Goal: Task Accomplishment & Management: Use online tool/utility

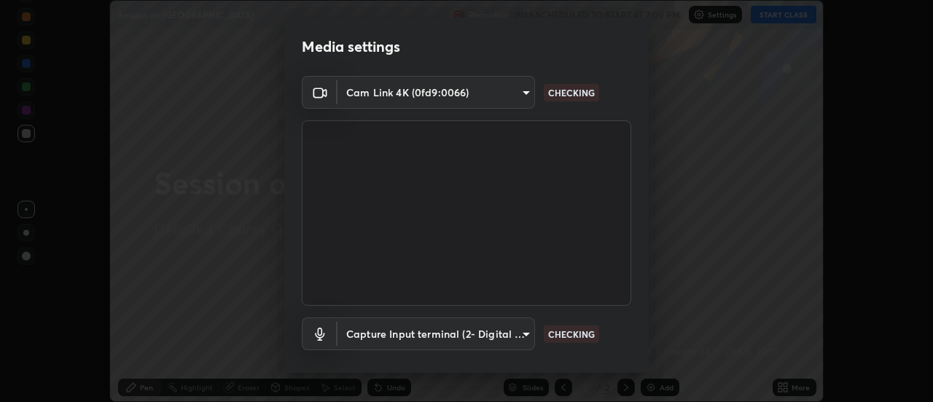
scroll to position [77, 0]
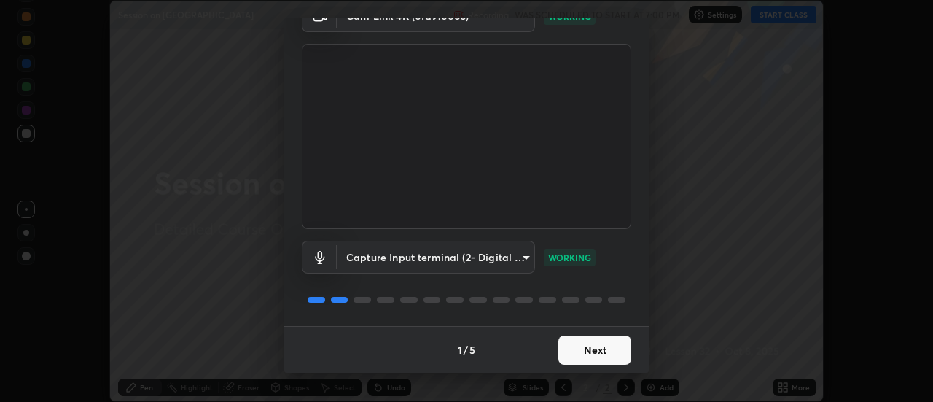
click at [580, 353] on button "Next" at bounding box center [594, 349] width 73 height 29
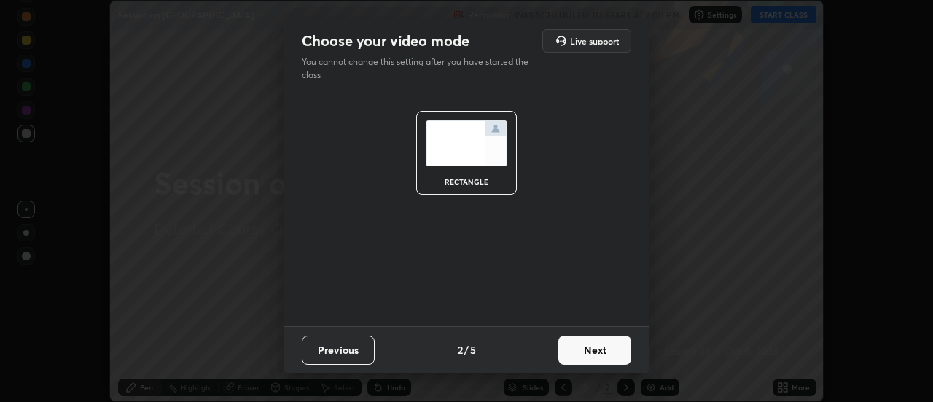
scroll to position [0, 0]
click at [580, 353] on button "Next" at bounding box center [594, 349] width 73 height 29
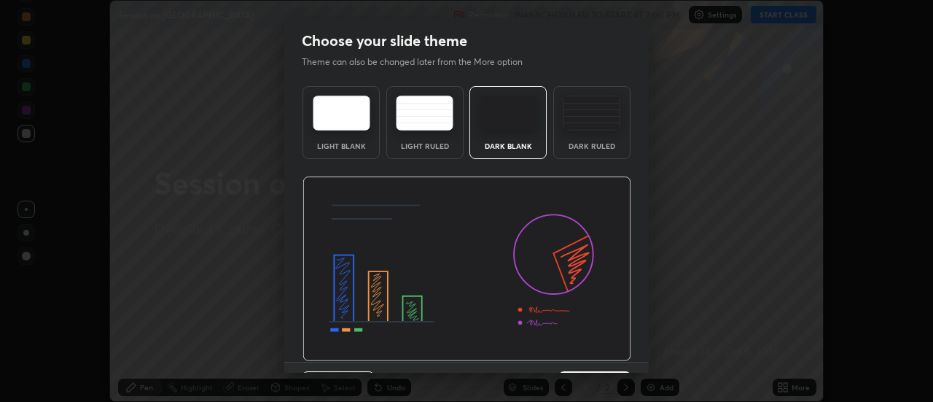
scroll to position [36, 0]
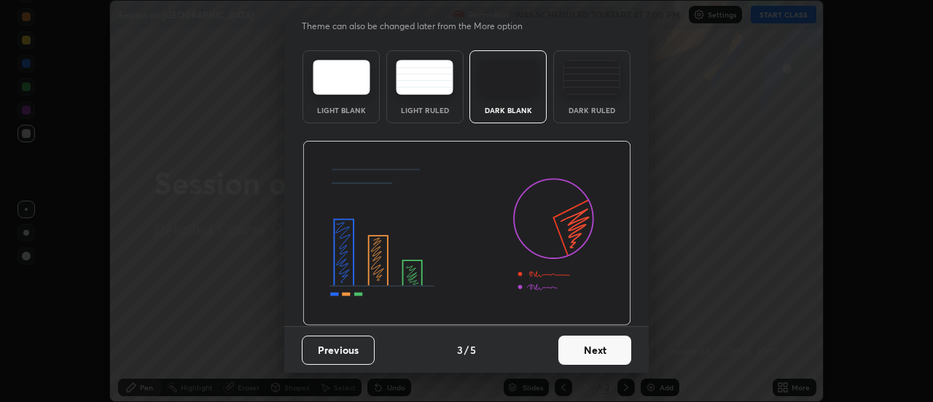
click at [581, 347] on button "Next" at bounding box center [594, 349] width 73 height 29
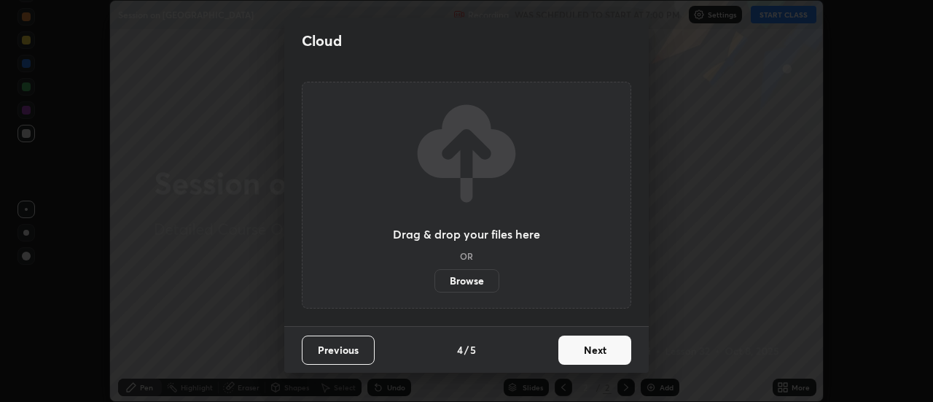
click at [584, 354] on button "Next" at bounding box center [594, 349] width 73 height 29
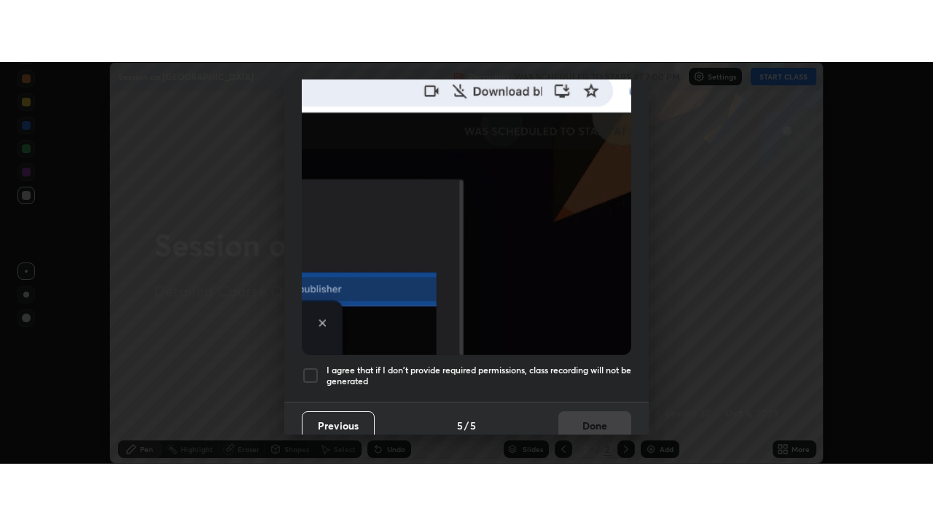
scroll to position [374, 0]
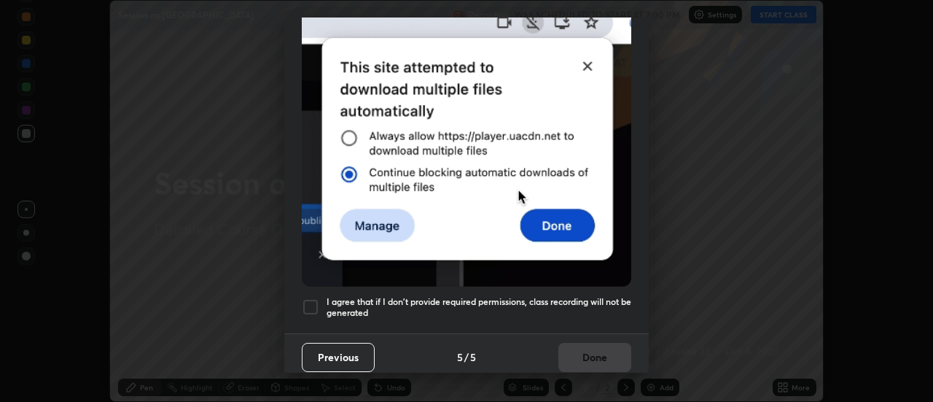
click at [316, 300] on div at bounding box center [310, 306] width 17 height 17
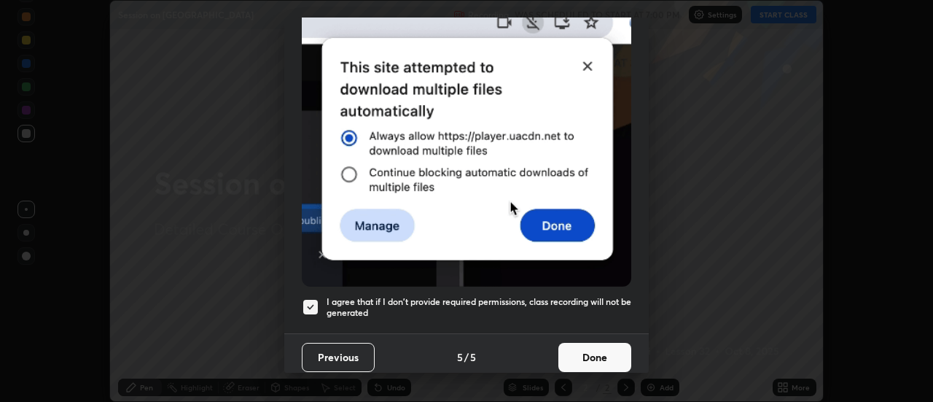
click at [585, 343] on button "Done" at bounding box center [594, 357] width 73 height 29
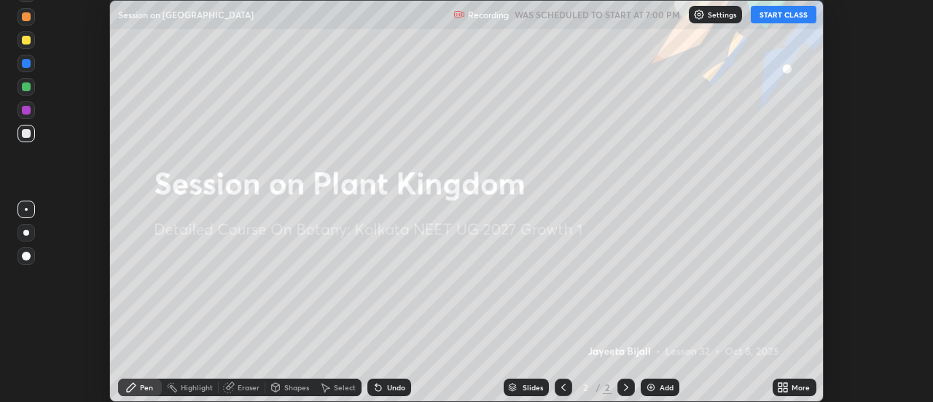
click at [803, 12] on button "START CLASS" at bounding box center [784, 14] width 66 height 17
click at [650, 388] on img at bounding box center [651, 387] width 12 height 12
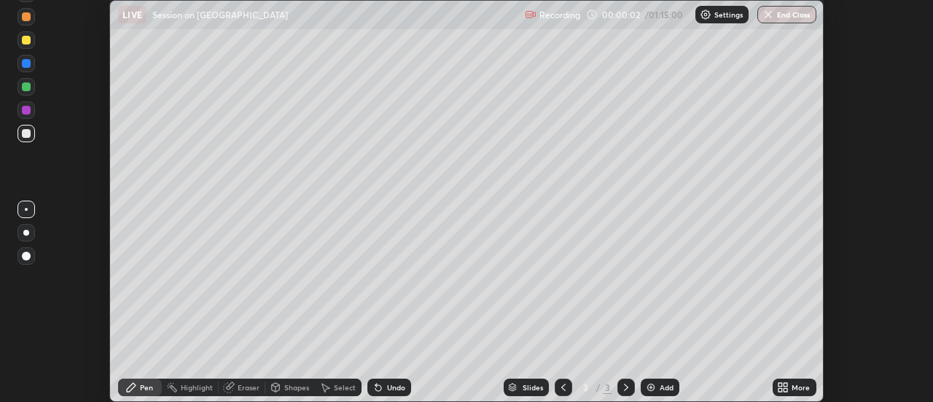
click at [782, 386] on icon at bounding box center [781, 385] width 4 height 4
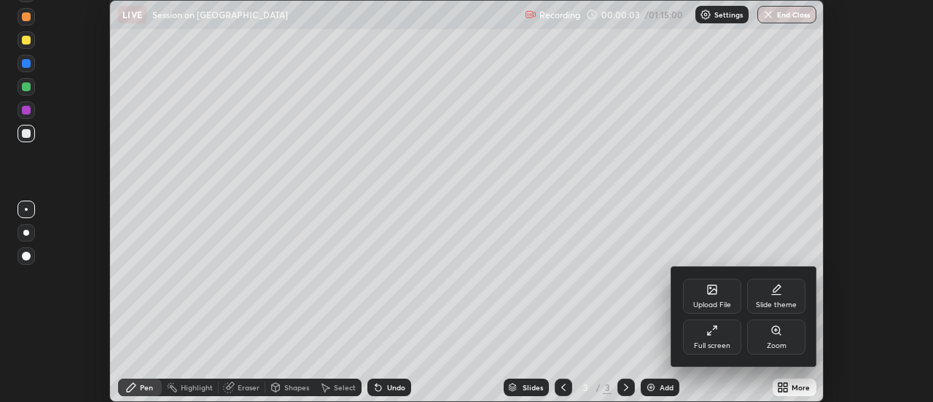
click at [709, 338] on div "Full screen" at bounding box center [712, 336] width 58 height 35
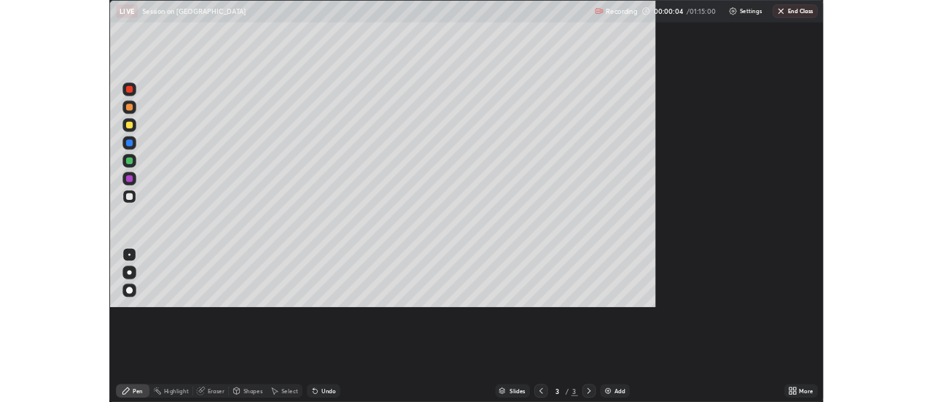
scroll to position [525, 933]
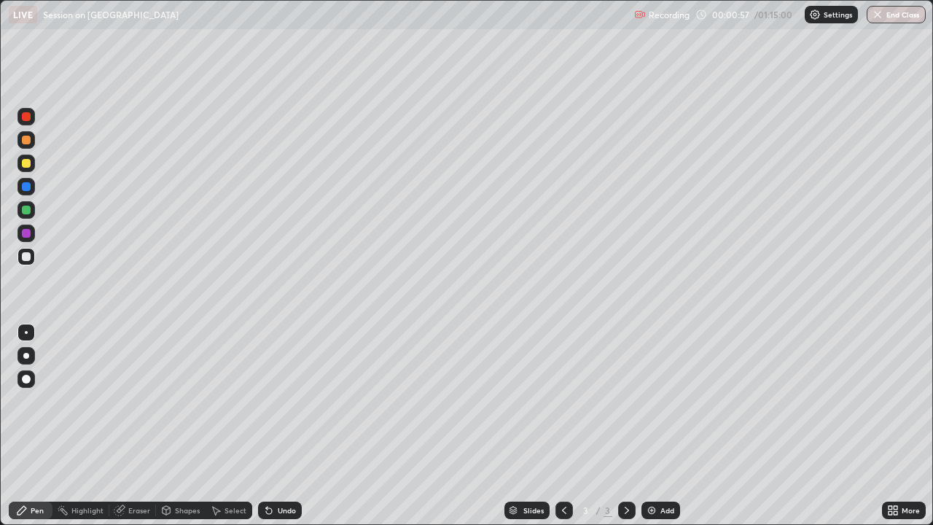
click at [31, 211] on div at bounding box center [25, 209] width 17 height 17
click at [26, 211] on div at bounding box center [26, 210] width 9 height 9
click at [23, 356] on div at bounding box center [26, 356] width 6 height 6
click at [28, 261] on div at bounding box center [25, 256] width 17 height 17
click at [273, 401] on div "Undo" at bounding box center [280, 510] width 44 height 17
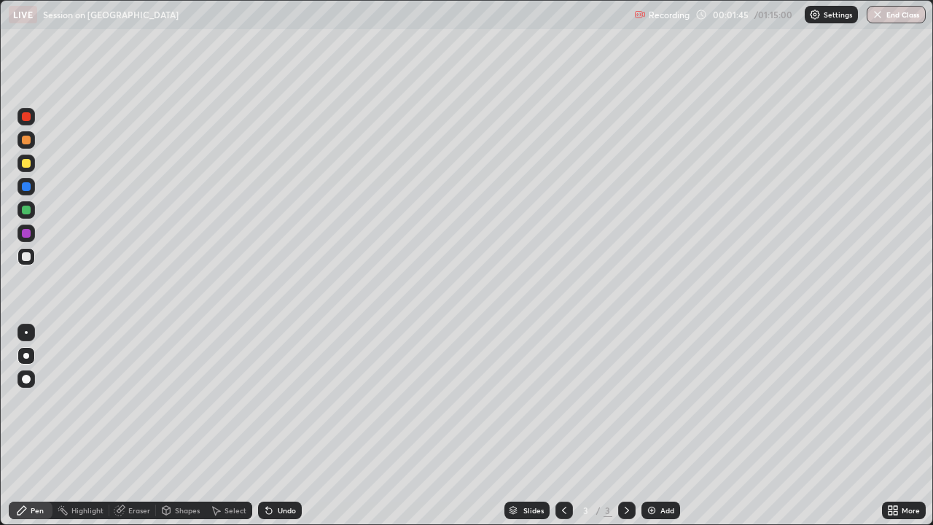
click at [273, 401] on div "Undo" at bounding box center [280, 510] width 44 height 17
click at [273, 401] on icon at bounding box center [269, 511] width 12 height 12
click at [273, 401] on div "Undo" at bounding box center [280, 510] width 44 height 17
click at [269, 401] on icon at bounding box center [269, 511] width 6 height 6
click at [22, 214] on div at bounding box center [25, 209] width 17 height 17
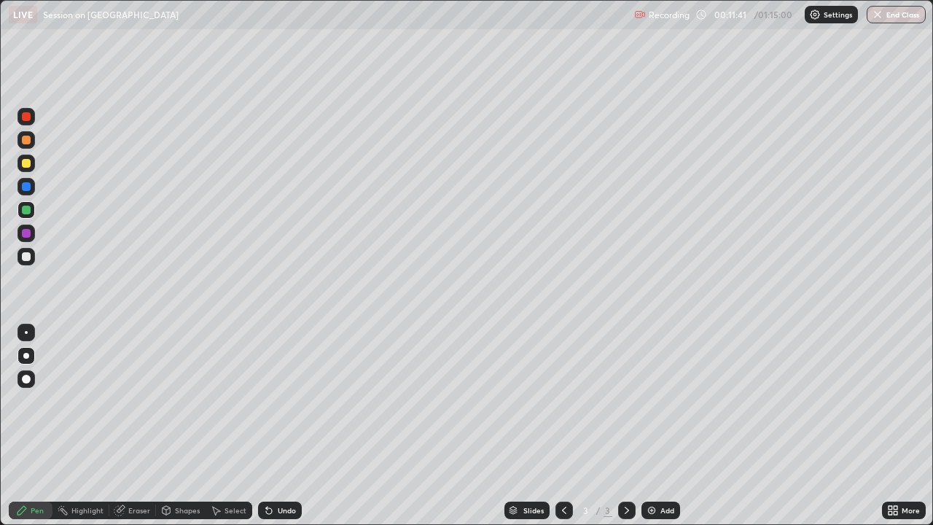
click at [23, 260] on div at bounding box center [26, 256] width 9 height 9
click at [268, 401] on icon at bounding box center [269, 511] width 6 height 6
click at [25, 210] on div at bounding box center [26, 210] width 9 height 9
click at [266, 401] on icon at bounding box center [266, 507] width 1 height 1
click at [270, 401] on icon at bounding box center [269, 511] width 12 height 12
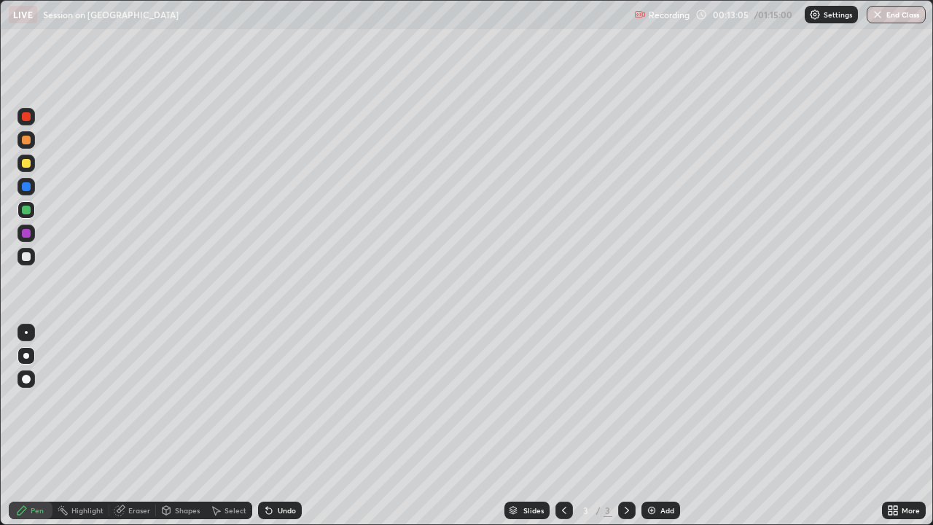
click at [269, 401] on icon at bounding box center [269, 511] width 6 height 6
click at [28, 257] on div at bounding box center [26, 256] width 9 height 9
click at [30, 212] on div at bounding box center [26, 210] width 9 height 9
click at [30, 254] on div at bounding box center [26, 256] width 9 height 9
click at [29, 235] on div at bounding box center [26, 233] width 9 height 9
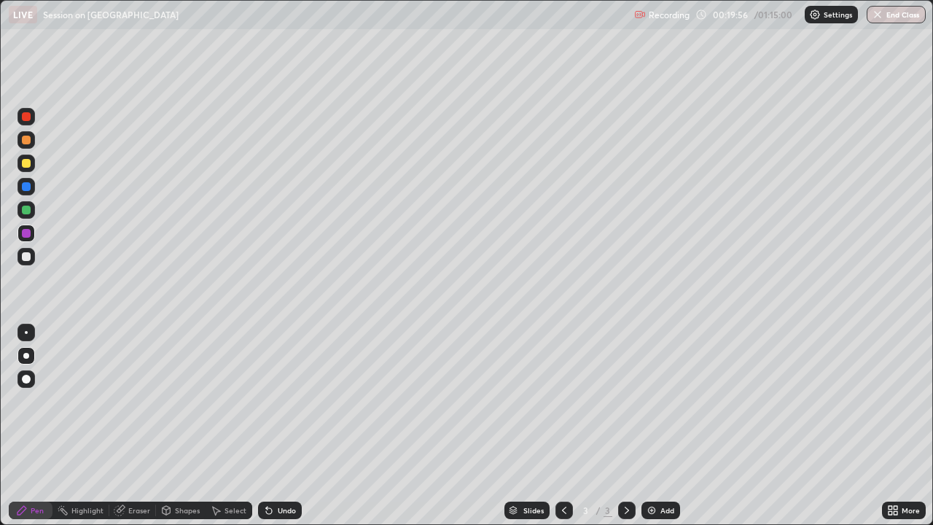
click at [281, 401] on div "Undo" at bounding box center [287, 510] width 18 height 7
click at [28, 256] on div at bounding box center [26, 256] width 9 height 9
click at [26, 378] on div at bounding box center [26, 379] width 9 height 9
click at [130, 401] on div "Eraser" at bounding box center [139, 510] width 22 height 7
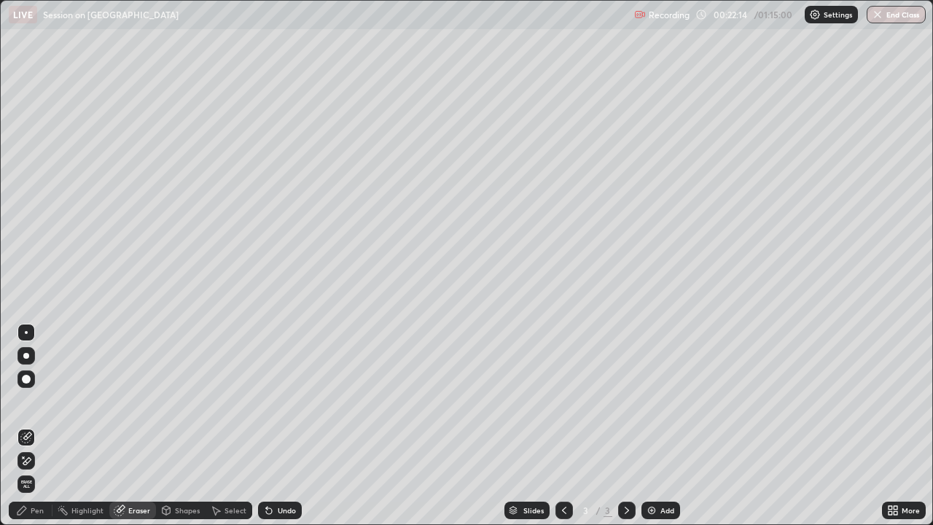
click at [24, 401] on icon at bounding box center [21, 510] width 9 height 9
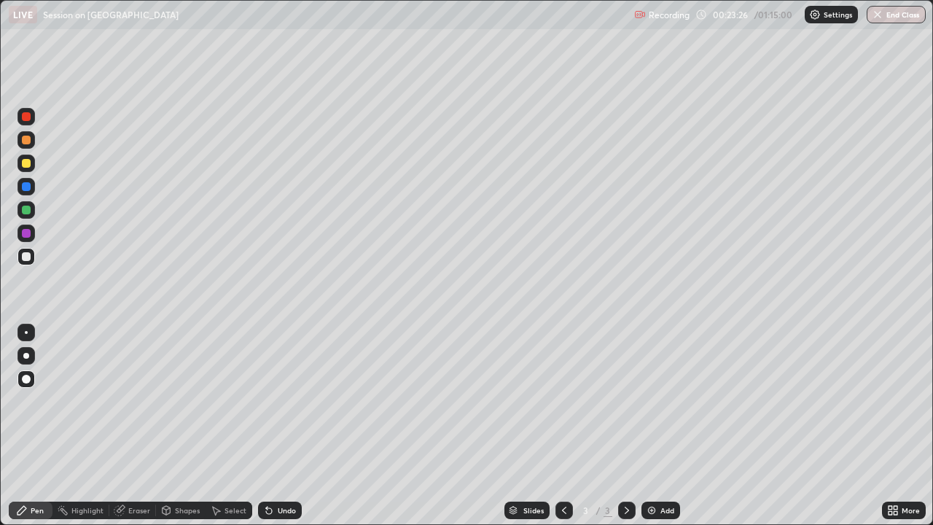
click at [25, 357] on div at bounding box center [26, 356] width 6 height 6
click at [131, 401] on div "Eraser" at bounding box center [139, 510] width 22 height 7
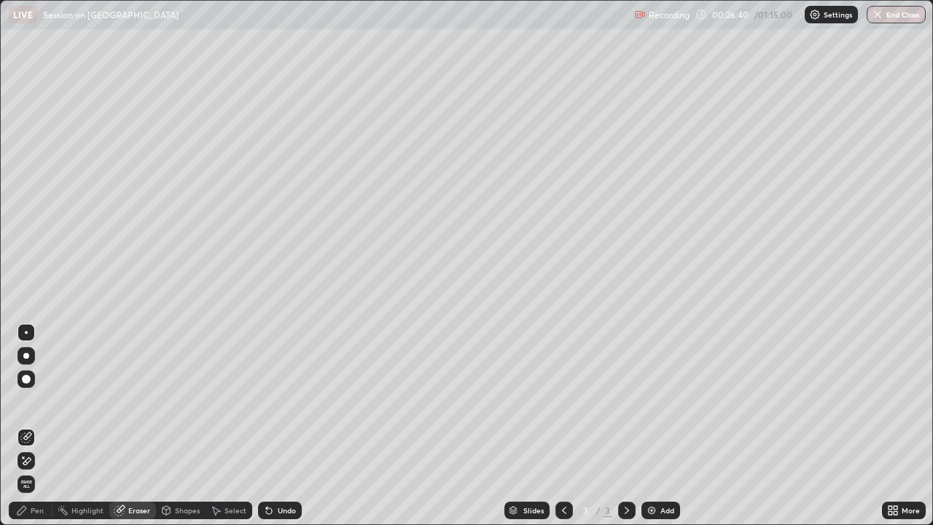
click at [269, 401] on icon at bounding box center [269, 511] width 6 height 6
click at [40, 401] on div "Pen" at bounding box center [37, 510] width 13 height 7
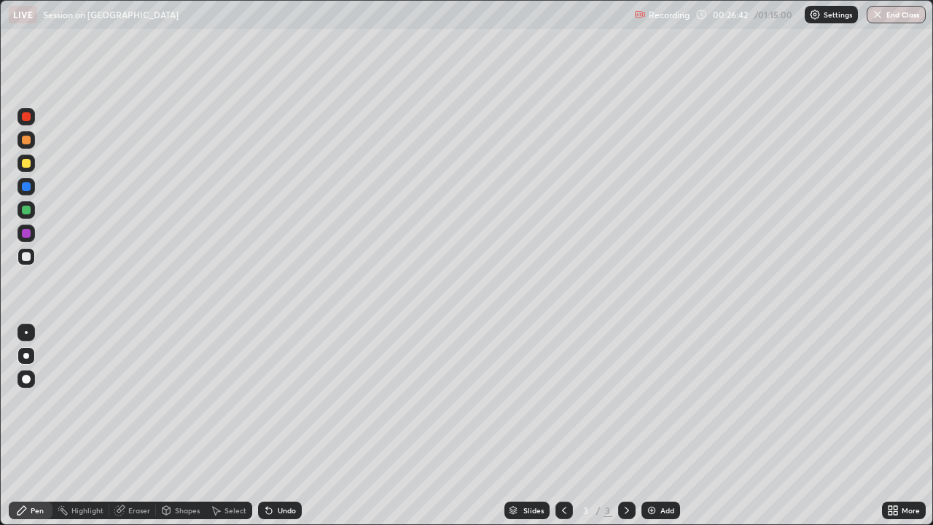
click at [39, 401] on div "Pen" at bounding box center [37, 510] width 13 height 7
click at [932, 357] on div "Setting up your live class" at bounding box center [466, 262] width 933 height 525
click at [138, 401] on div "Eraser" at bounding box center [139, 510] width 22 height 7
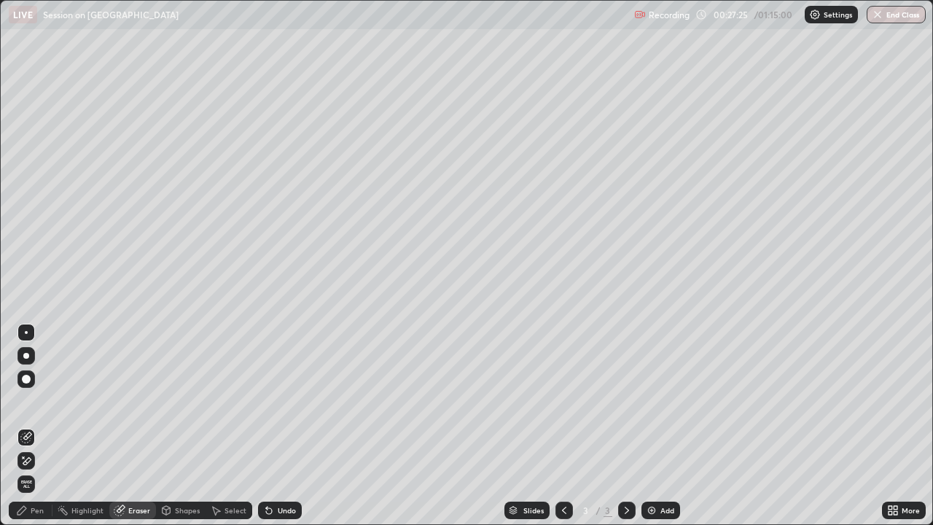
click at [274, 401] on div "Undo" at bounding box center [280, 510] width 44 height 17
click at [273, 401] on div "Undo" at bounding box center [280, 510] width 44 height 17
click at [652, 401] on img at bounding box center [652, 511] width 12 height 12
click at [35, 401] on div "Pen" at bounding box center [37, 510] width 13 height 7
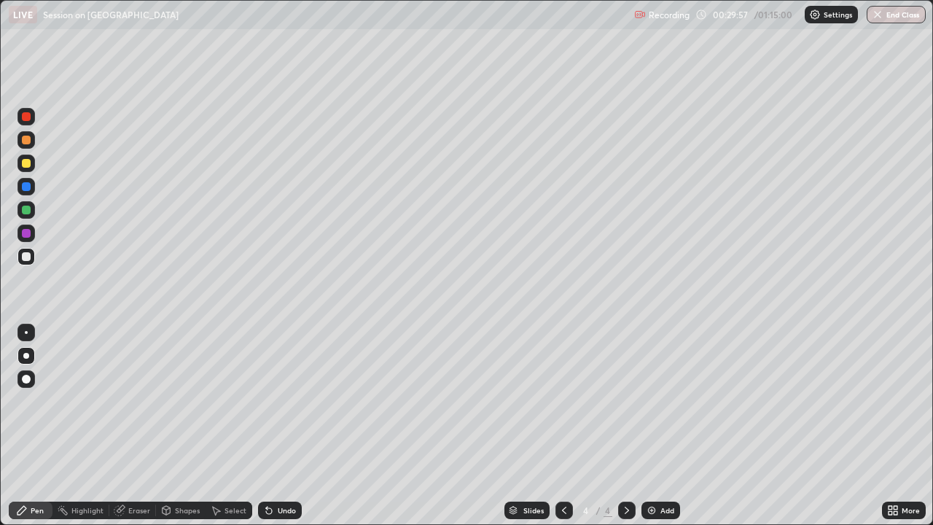
click at [28, 214] on div at bounding box center [26, 210] width 9 height 9
click at [28, 235] on div at bounding box center [26, 233] width 9 height 9
click at [26, 141] on div at bounding box center [26, 140] width 9 height 9
click at [23, 213] on div at bounding box center [26, 210] width 9 height 9
click at [27, 143] on div at bounding box center [26, 140] width 9 height 9
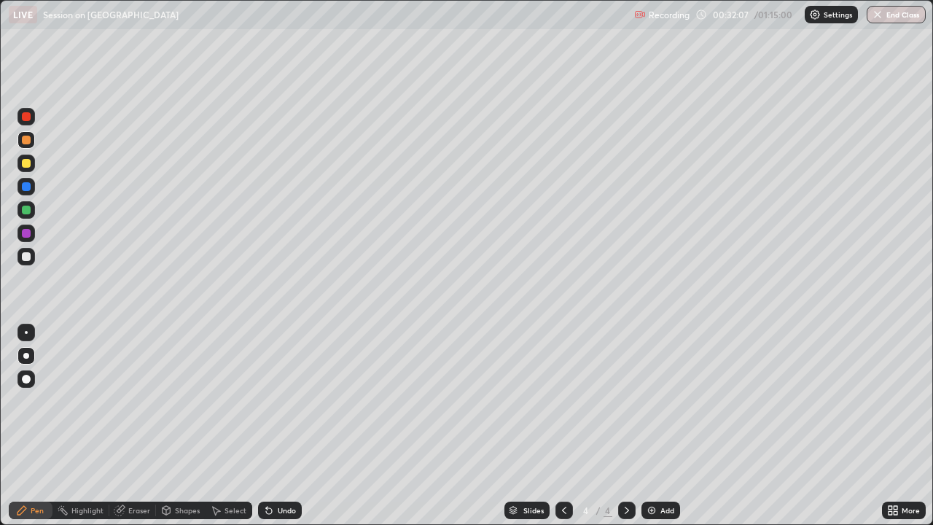
click at [273, 401] on div "Undo" at bounding box center [280, 510] width 44 height 17
click at [563, 401] on icon at bounding box center [564, 511] width 12 height 12
click at [625, 401] on icon at bounding box center [627, 511] width 12 height 12
click at [653, 401] on img at bounding box center [652, 511] width 12 height 12
click at [26, 211] on div at bounding box center [26, 210] width 9 height 9
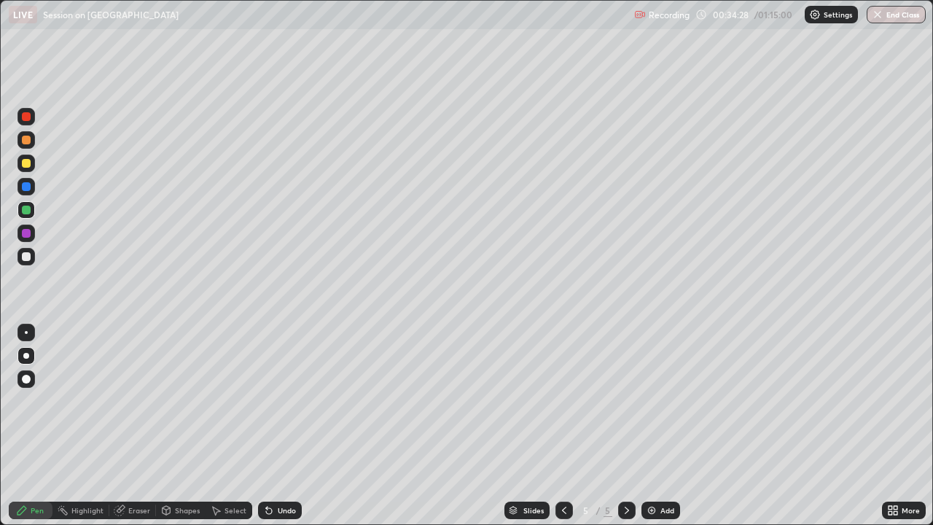
click at [27, 141] on div at bounding box center [26, 140] width 9 height 9
click at [278, 401] on div "Undo" at bounding box center [287, 510] width 18 height 7
click at [281, 401] on div "Undo" at bounding box center [287, 510] width 18 height 7
click at [26, 207] on div at bounding box center [26, 210] width 9 height 9
click at [26, 145] on div at bounding box center [25, 139] width 17 height 17
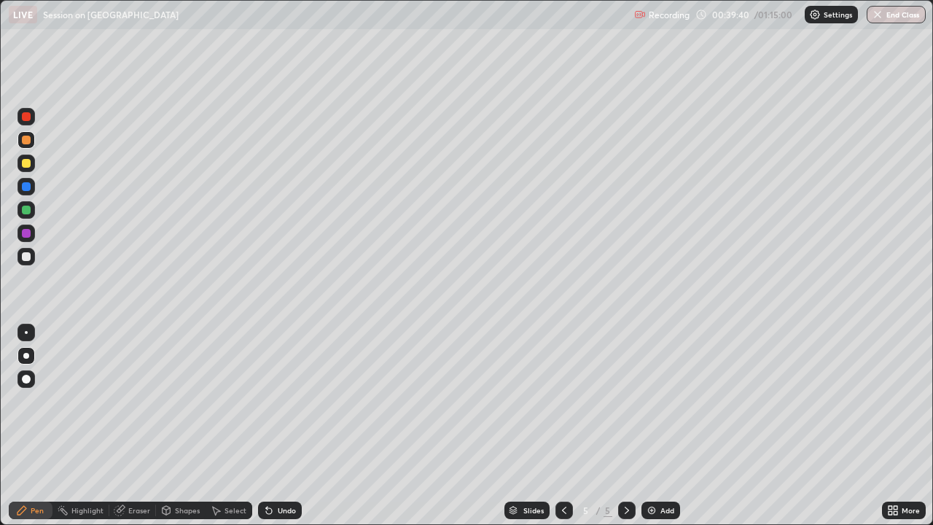
click at [652, 401] on img at bounding box center [652, 511] width 12 height 12
click at [267, 401] on icon at bounding box center [269, 511] width 6 height 6
click at [24, 257] on div at bounding box center [26, 256] width 9 height 9
click at [281, 401] on div "Undo" at bounding box center [287, 510] width 18 height 7
click at [278, 401] on div "Undo" at bounding box center [287, 510] width 18 height 7
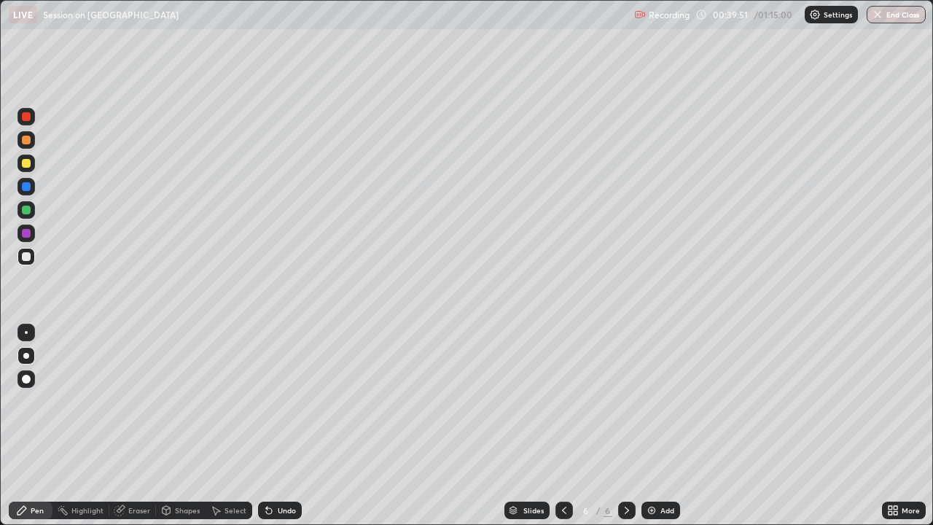
click at [278, 401] on div "Undo" at bounding box center [287, 510] width 18 height 7
click at [23, 233] on div at bounding box center [26, 233] width 9 height 9
click at [24, 254] on div at bounding box center [26, 256] width 9 height 9
click at [25, 232] on div at bounding box center [26, 233] width 9 height 9
click at [26, 211] on div at bounding box center [26, 210] width 9 height 9
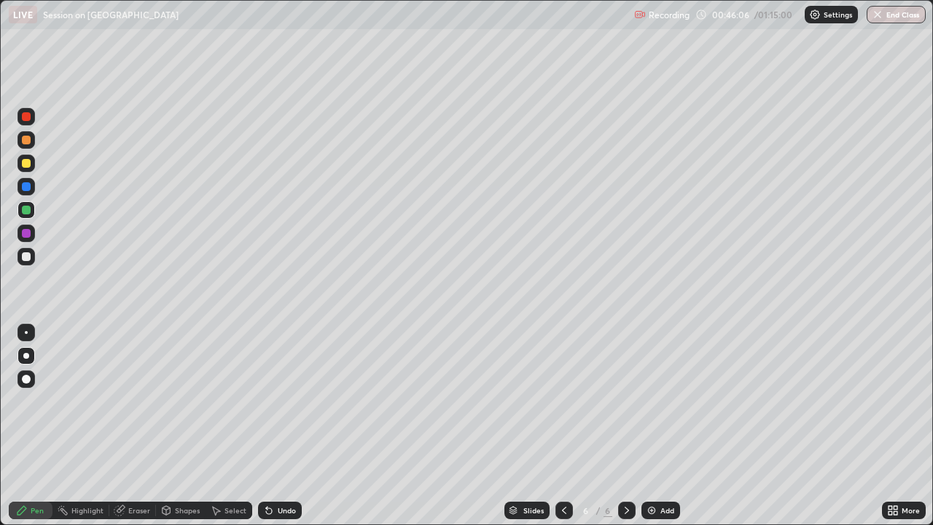
click at [26, 257] on div at bounding box center [26, 256] width 9 height 9
click at [273, 401] on div "Undo" at bounding box center [280, 510] width 44 height 17
click at [274, 401] on div "Undo" at bounding box center [280, 510] width 44 height 17
click at [31, 144] on div at bounding box center [25, 139] width 17 height 17
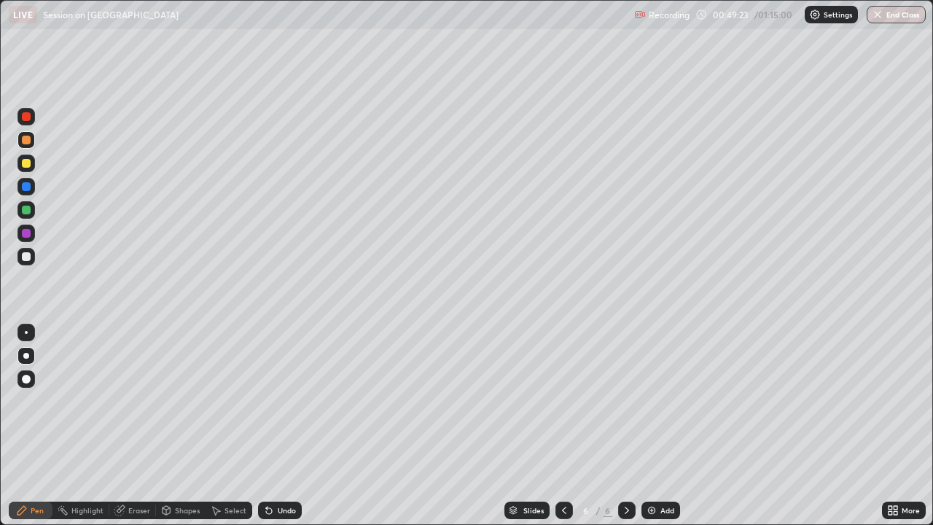
click at [26, 211] on div at bounding box center [26, 210] width 9 height 9
click at [28, 257] on div at bounding box center [26, 256] width 9 height 9
click at [23, 208] on div at bounding box center [26, 210] width 9 height 9
click at [26, 334] on div at bounding box center [25, 332] width 17 height 17
click at [23, 235] on div at bounding box center [26, 233] width 9 height 9
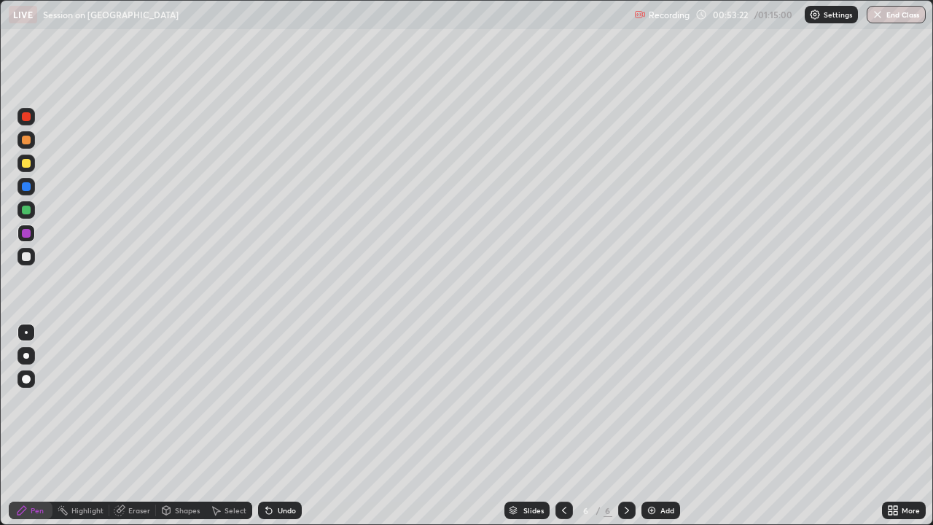
click at [23, 381] on div at bounding box center [26, 379] width 9 height 9
click at [642, 401] on div "Add" at bounding box center [661, 510] width 39 height 17
click at [26, 354] on div at bounding box center [26, 356] width 6 height 6
click at [28, 260] on div at bounding box center [26, 256] width 9 height 9
click at [279, 401] on div "Undo" at bounding box center [287, 510] width 18 height 7
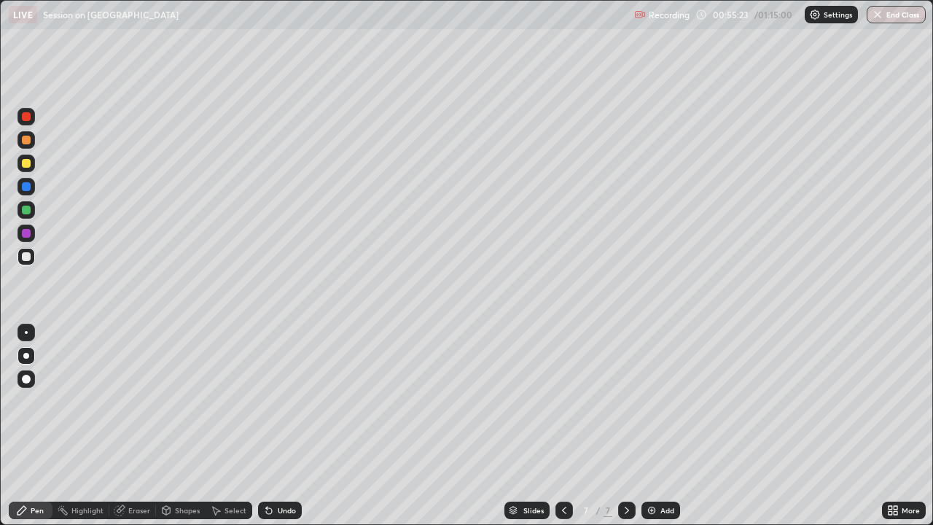
click at [24, 190] on div at bounding box center [26, 186] width 9 height 9
click at [31, 256] on div at bounding box center [25, 256] width 17 height 17
click at [138, 401] on div "Eraser" at bounding box center [139, 510] width 22 height 7
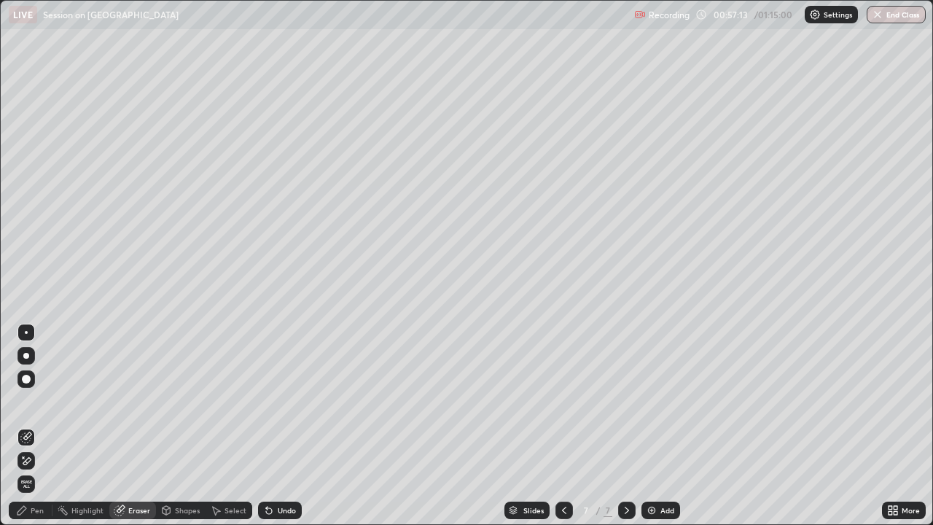
click at [31, 401] on div "Pen" at bounding box center [37, 510] width 13 height 7
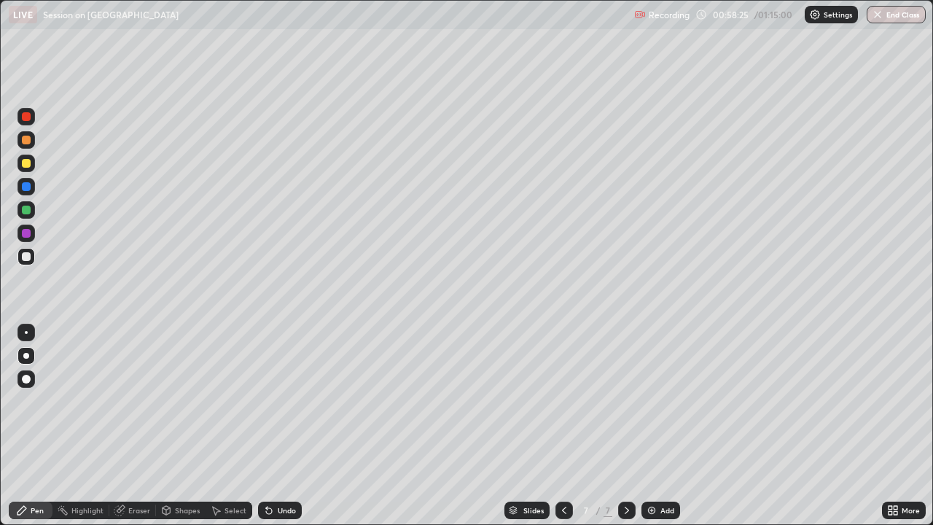
click at [273, 401] on div "Undo" at bounding box center [280, 510] width 44 height 17
click at [22, 232] on div at bounding box center [26, 233] width 9 height 9
click at [881, 28] on div "Recording 01:00:53 / 01:15:00 Settings End Class" at bounding box center [780, 15] width 292 height 28
click at [932, 99] on div "Setting up your live class" at bounding box center [466, 262] width 933 height 525
click at [932, 200] on div "Setting up your live class" at bounding box center [466, 262] width 933 height 525
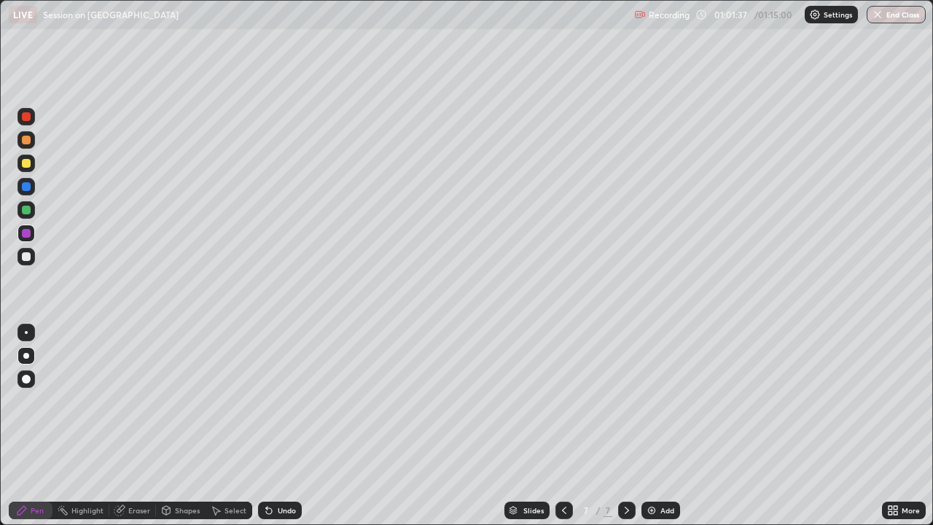
click at [25, 139] on div at bounding box center [26, 140] width 9 height 9
click at [650, 401] on img at bounding box center [652, 511] width 12 height 12
click at [28, 256] on div at bounding box center [26, 256] width 9 height 9
click at [275, 401] on div "Undo" at bounding box center [280, 510] width 44 height 17
click at [563, 401] on icon at bounding box center [564, 510] width 4 height 7
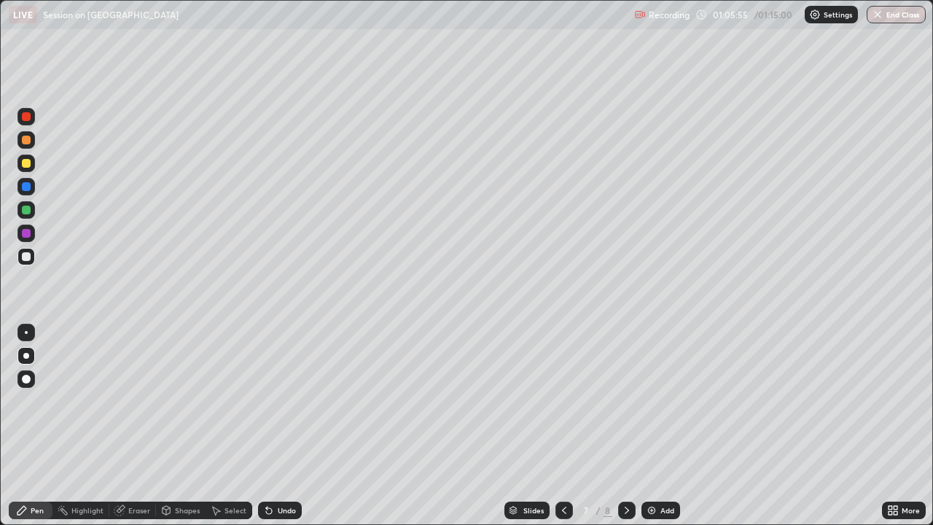
click at [563, 401] on icon at bounding box center [564, 511] width 12 height 12
click at [562, 401] on icon at bounding box center [564, 511] width 12 height 12
click at [561, 401] on icon at bounding box center [564, 511] width 12 height 12
click at [626, 401] on icon at bounding box center [627, 510] width 4 height 7
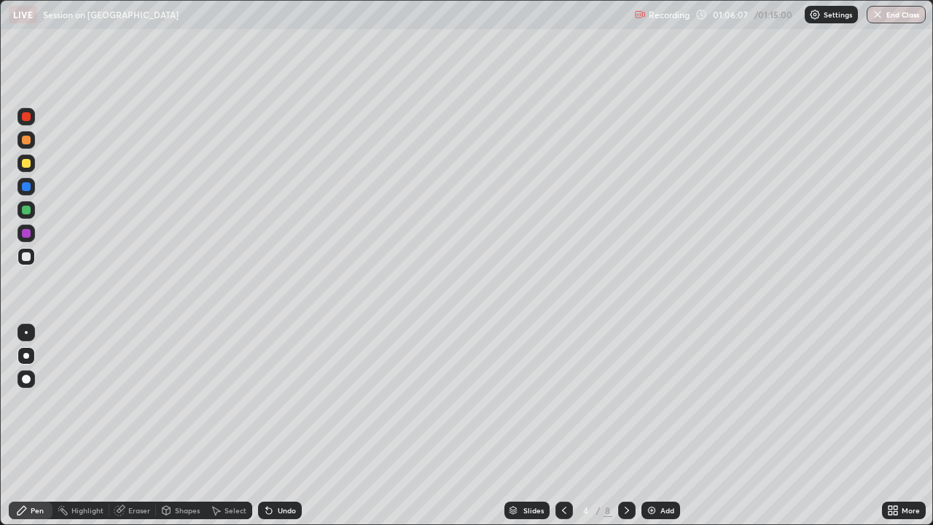
click at [626, 401] on icon at bounding box center [627, 511] width 12 height 12
click at [904, 16] on button "End Class" at bounding box center [896, 14] width 59 height 17
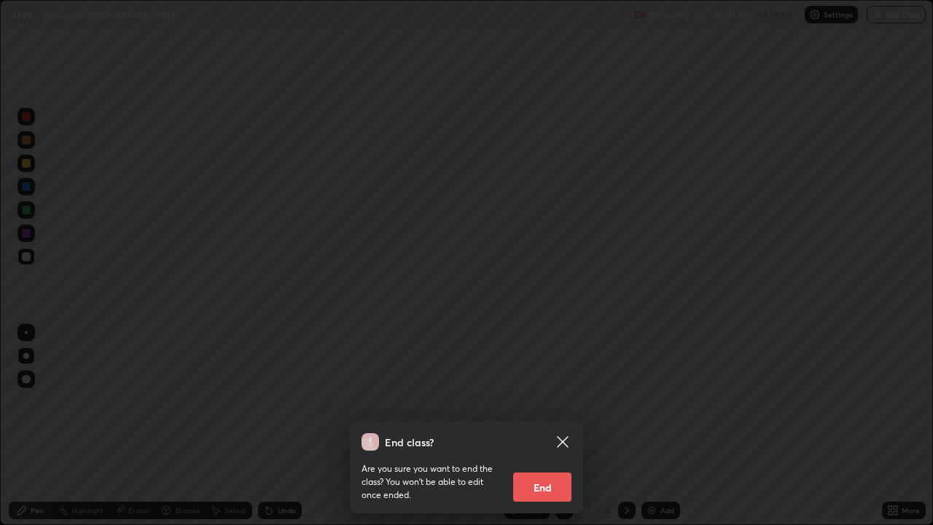
click at [548, 401] on button "End" at bounding box center [542, 486] width 58 height 29
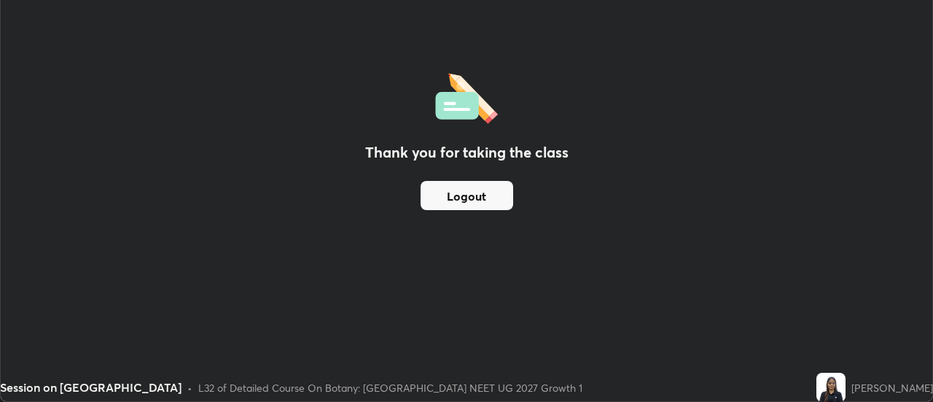
scroll to position [72505, 71974]
